Goal: Register for event/course

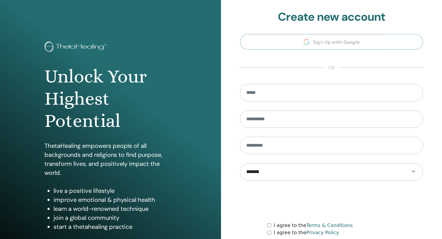
click at [311, 46] on section "**********" at bounding box center [331, 135] width 183 height 251
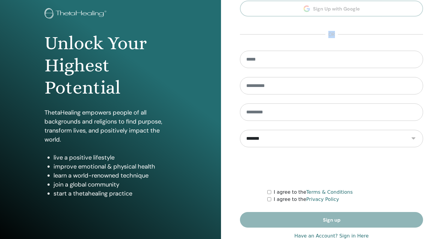
scroll to position [39, 0]
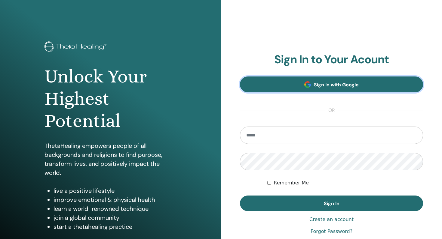
click at [285, 87] on link "Sign In with Google" at bounding box center [331, 85] width 183 height 16
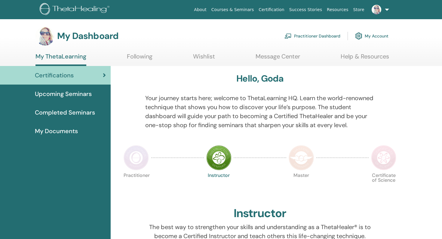
click at [78, 99] on link "Upcoming Seminars" at bounding box center [55, 94] width 111 height 19
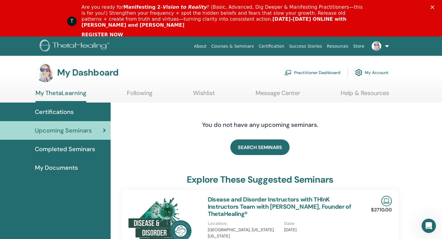
click at [429, 6] on div "T Are you ready for Manifesting 2 - Vision to Reality ? (Basic, Advanced, Dig D…" at bounding box center [221, 21] width 442 height 38
click at [433, 8] on icon "Close" at bounding box center [432, 7] width 4 height 4
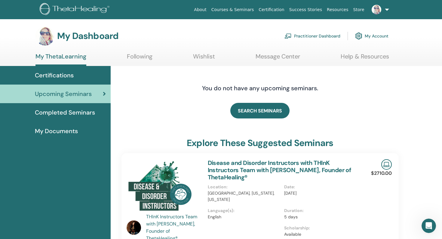
click at [249, 10] on link "Courses & Seminars" at bounding box center [232, 9] width 47 height 11
